Goal: Browse casually: Explore the website without a specific task or goal

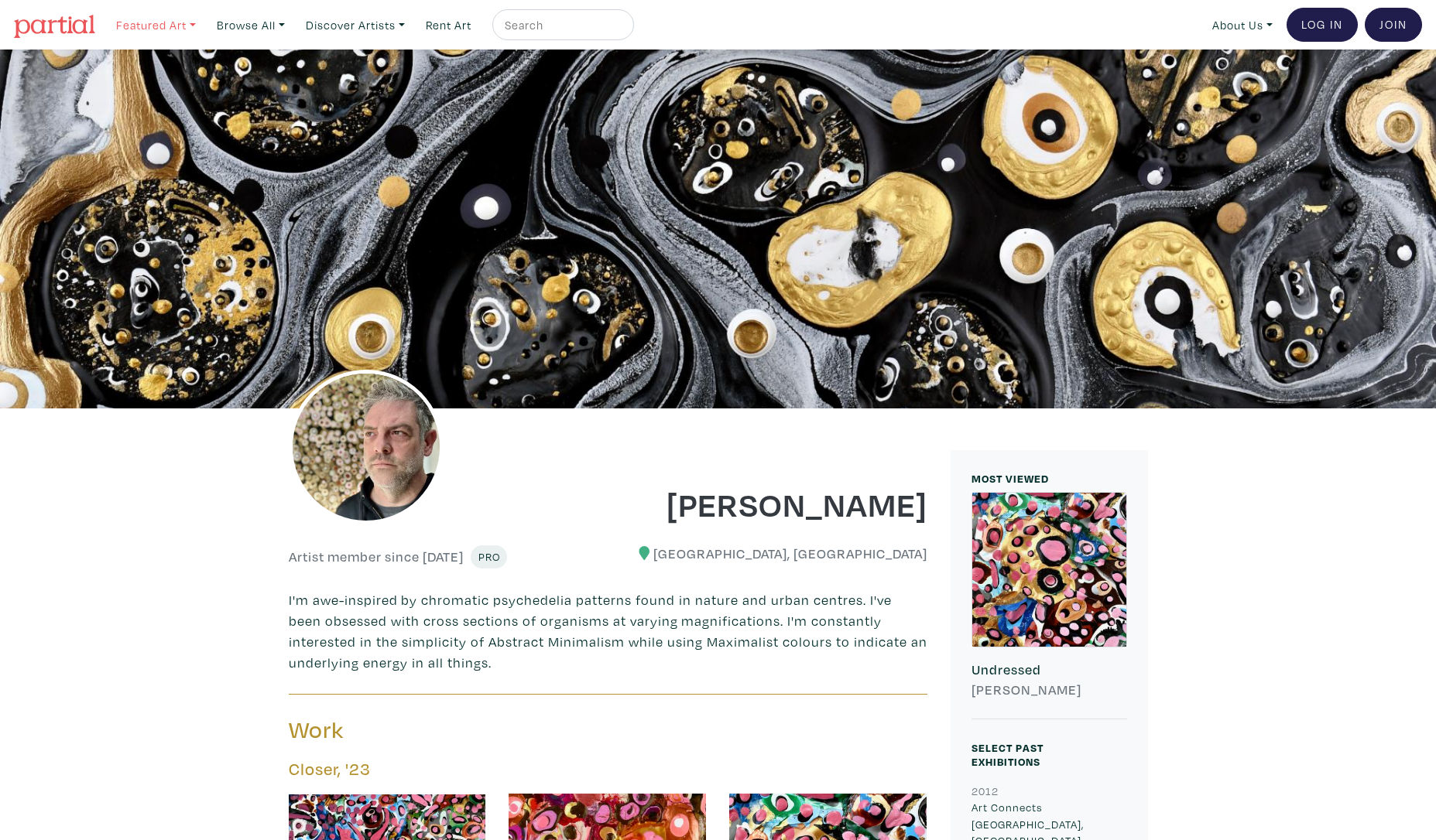
click at [181, 26] on link "Featured Art" at bounding box center [156, 25] width 93 height 31
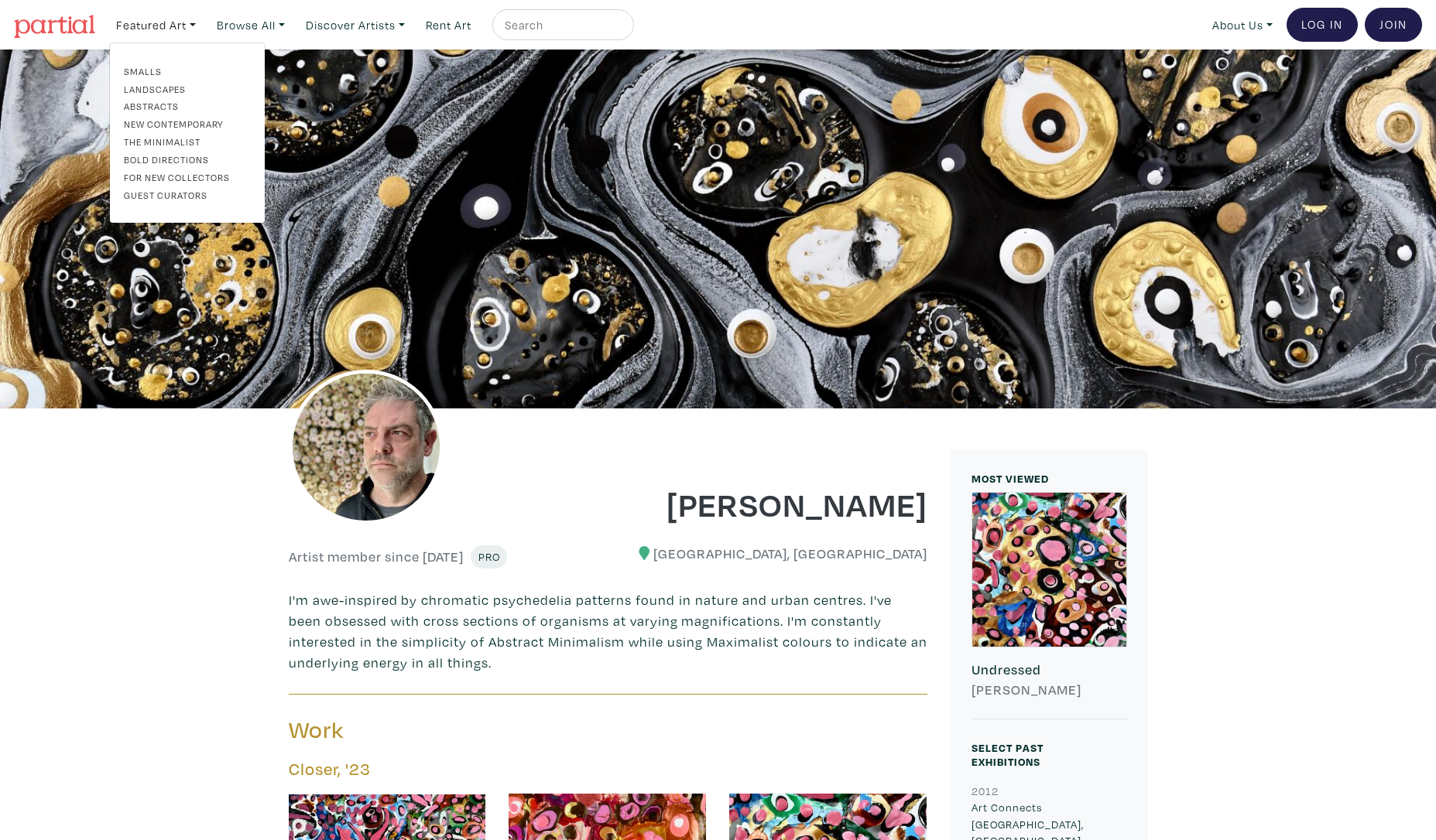
click at [189, 140] on link "The Minimalist" at bounding box center [187, 141] width 127 height 14
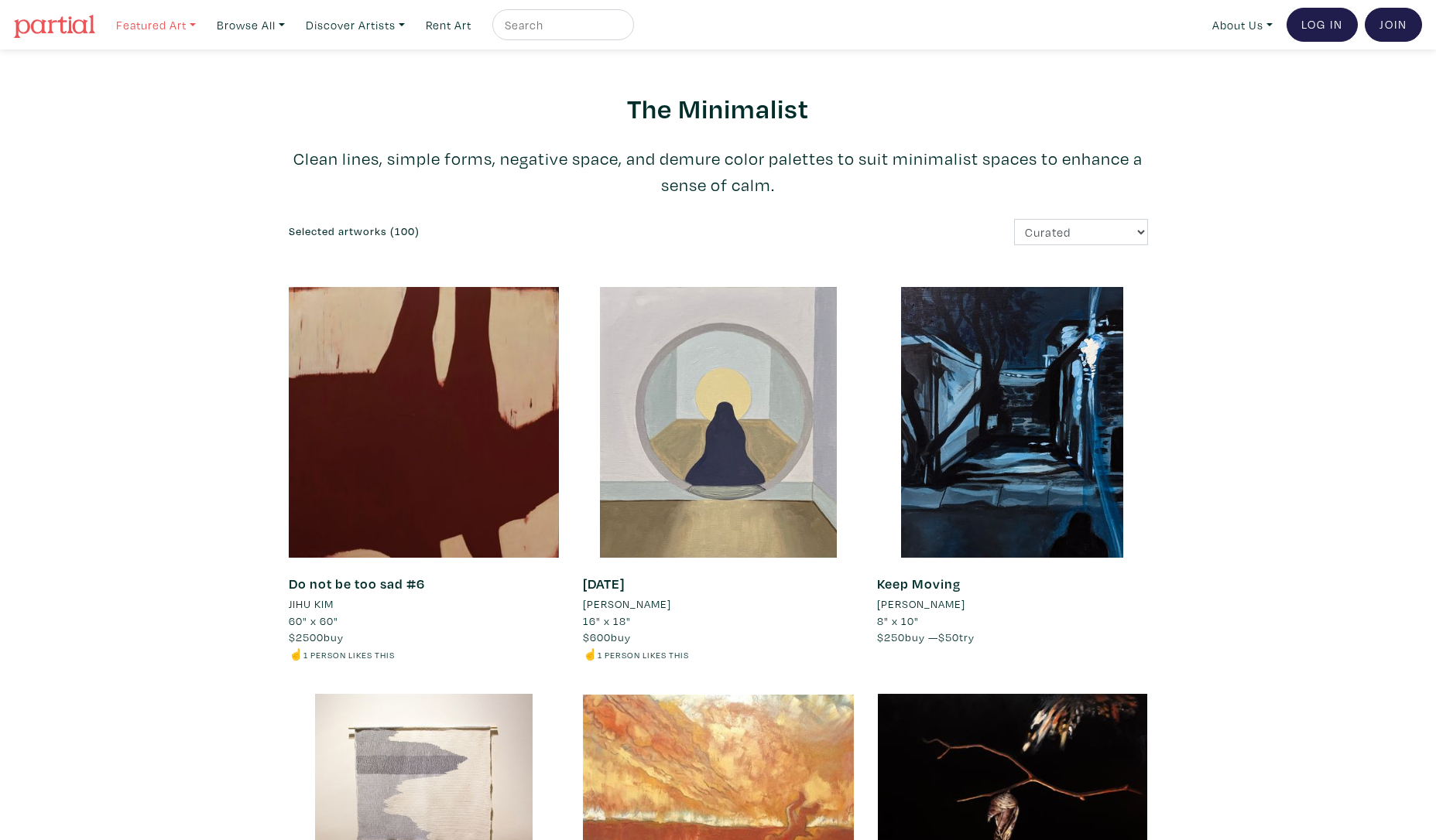
click at [191, 22] on link "Featured Art" at bounding box center [156, 25] width 93 height 31
click at [203, 24] on link "Discover Artists" at bounding box center [156, 25] width 93 height 31
click at [357, 105] on link "[PERSON_NAME] U Showcase" at bounding box center [376, 113] width 127 height 29
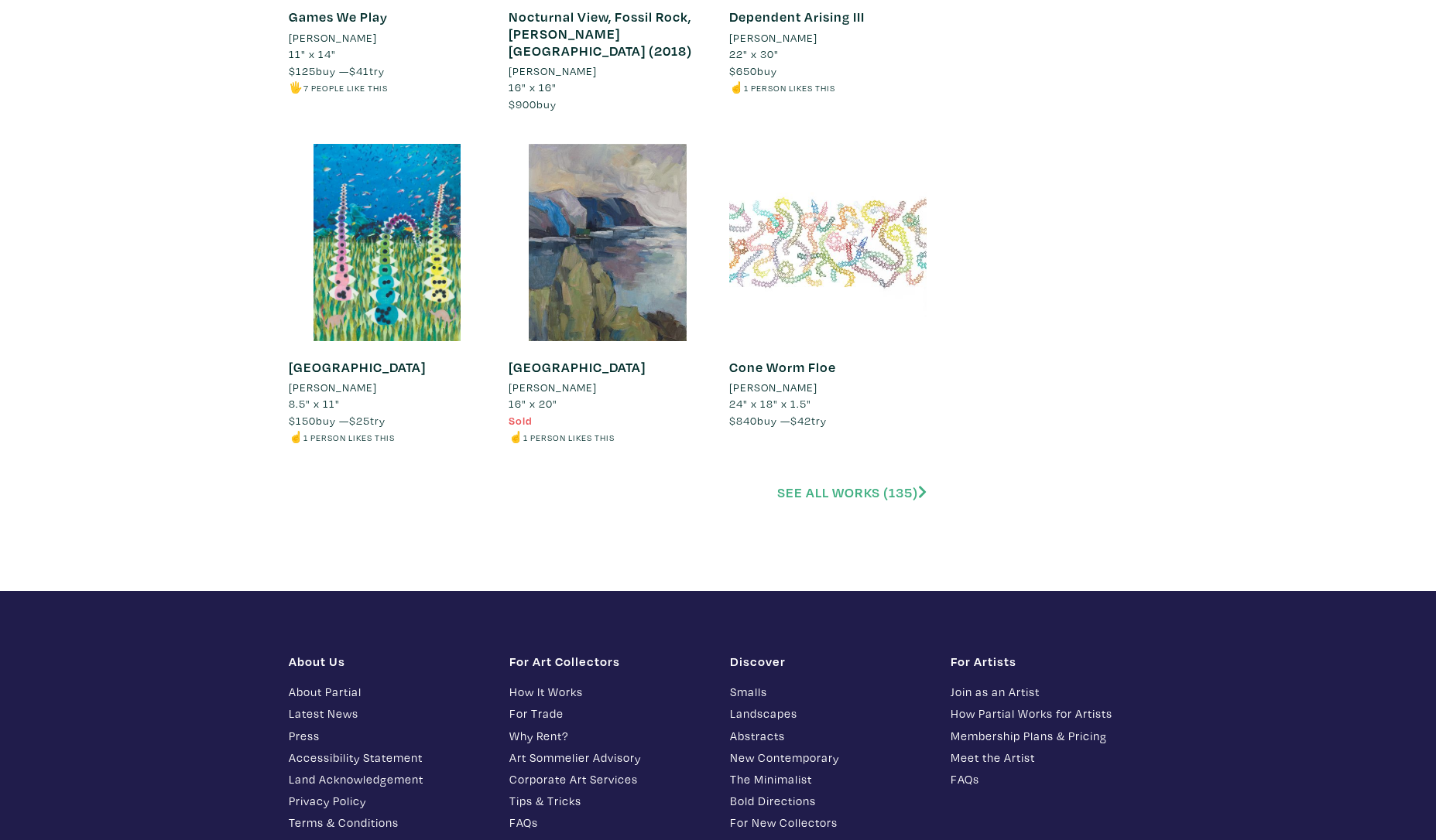
scroll to position [3401, 0]
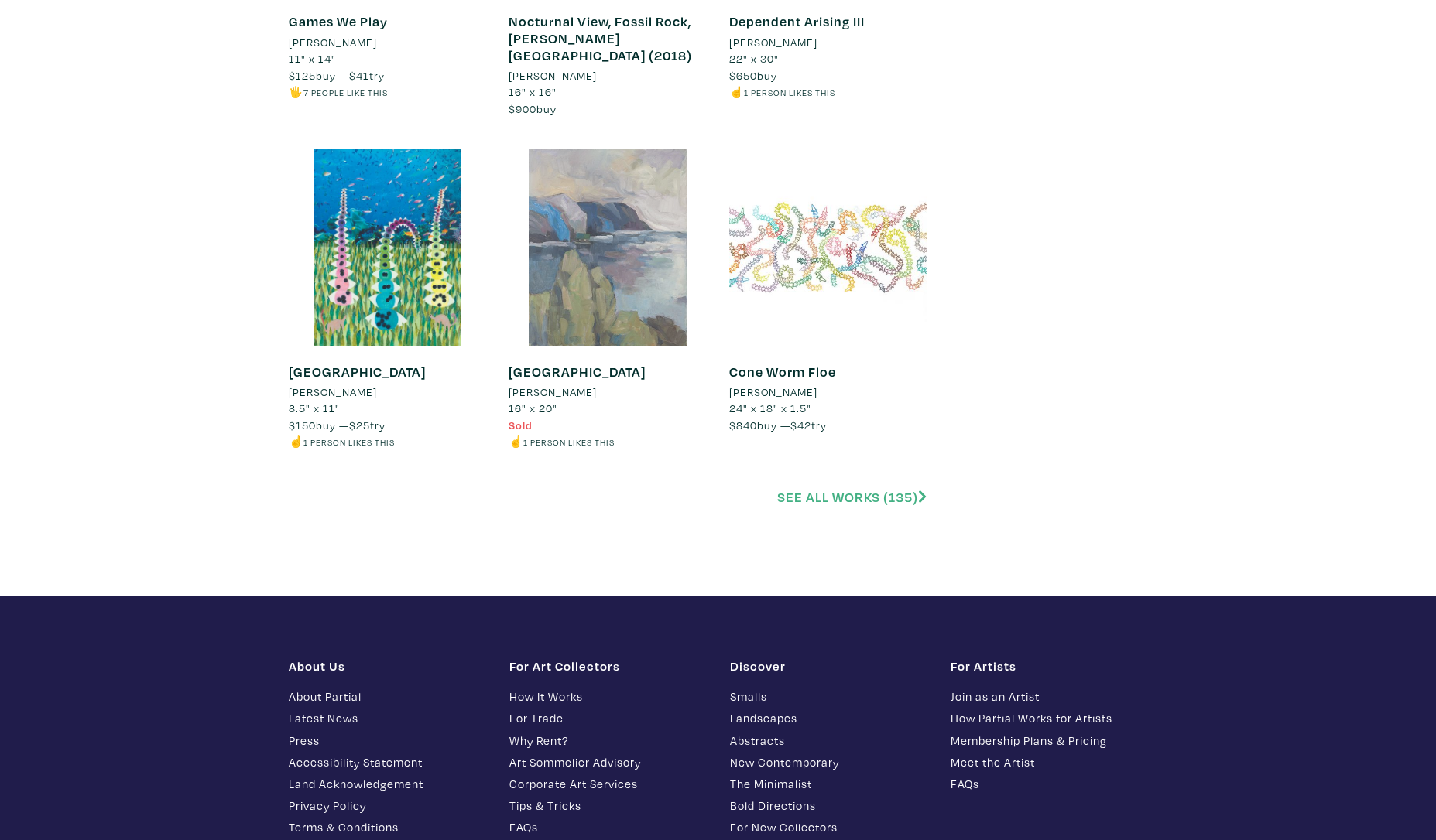
click at [646, 254] on div at bounding box center [607, 247] width 198 height 198
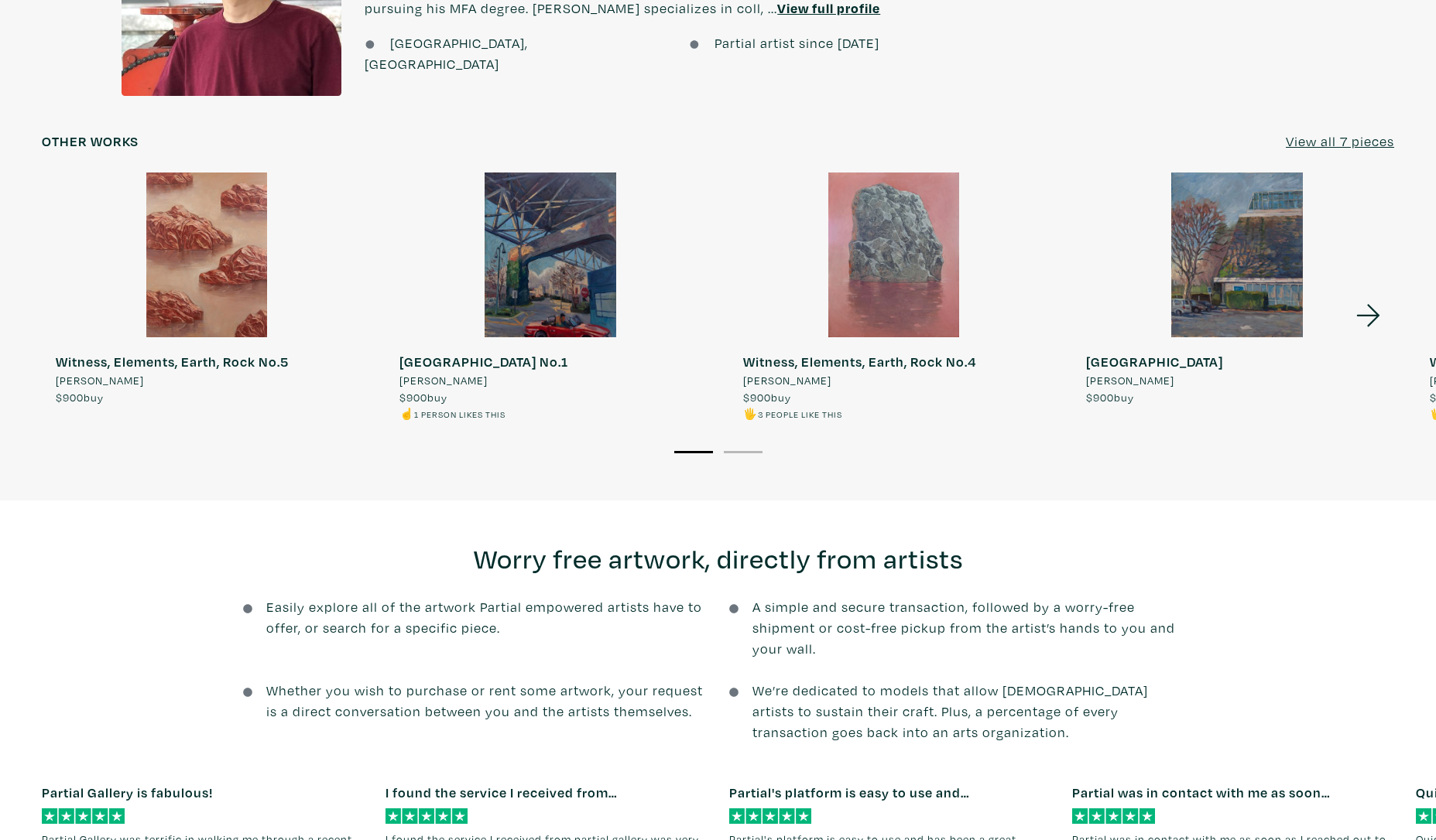
scroll to position [1378, 0]
